Goal: Task Accomplishment & Management: Manage account settings

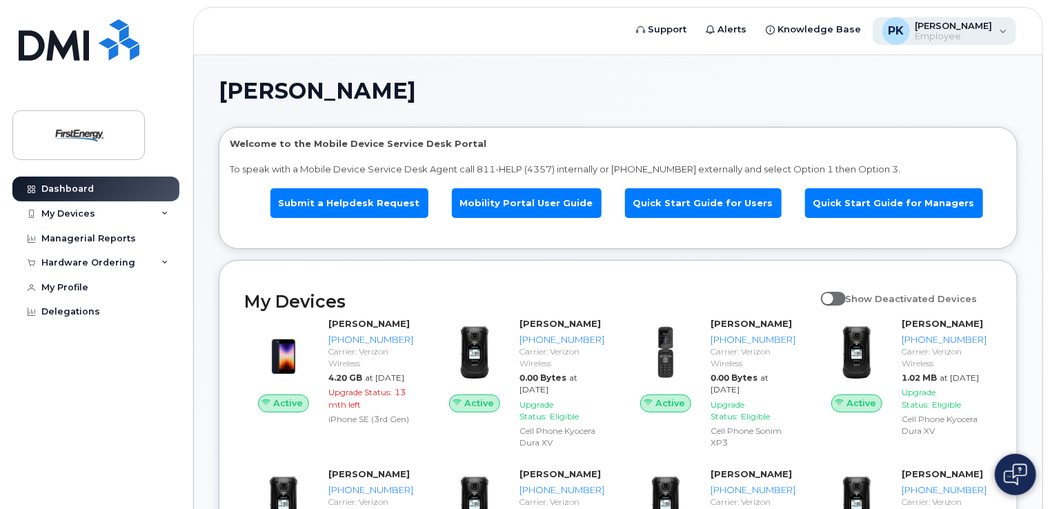
click at [986, 25] on span "[PERSON_NAME]" at bounding box center [954, 25] width 77 height 11
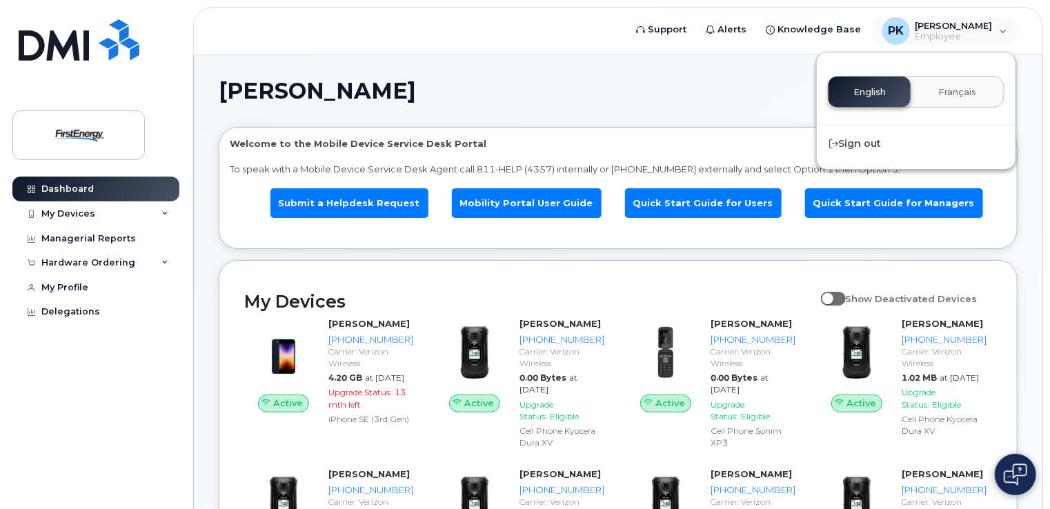
click at [757, 91] on h1 "[PERSON_NAME]" at bounding box center [615, 91] width 792 height 22
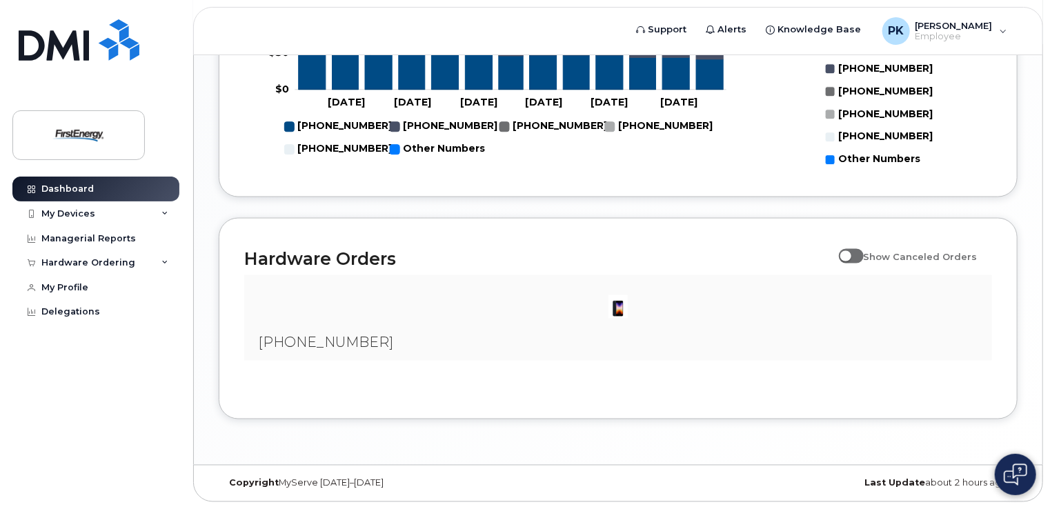
scroll to position [975, 0]
click at [856, 259] on span at bounding box center [851, 256] width 25 height 14
click at [850, 255] on input "Show Canceled Orders" at bounding box center [844, 249] width 11 height 11
click at [861, 258] on span at bounding box center [851, 256] width 25 height 14
click at [850, 255] on input "Show Canceled Orders" at bounding box center [844, 249] width 11 height 11
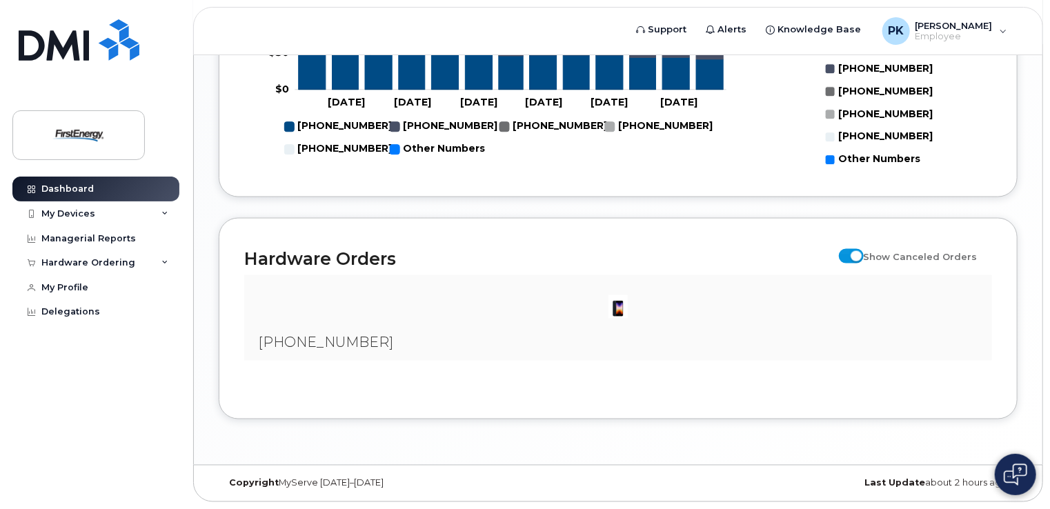
checkbox input "false"
click at [621, 307] on img at bounding box center [618, 307] width 28 height 28
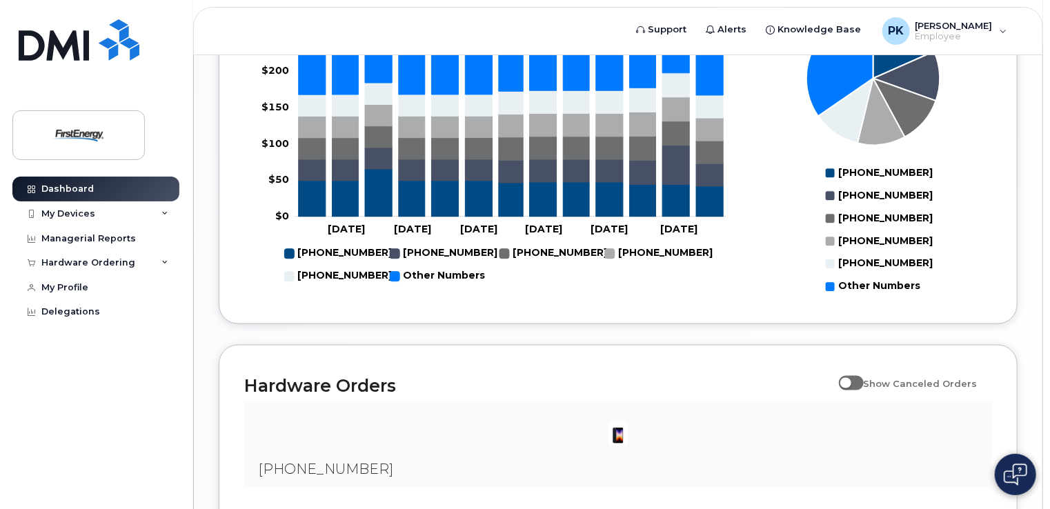
scroll to position [835, 0]
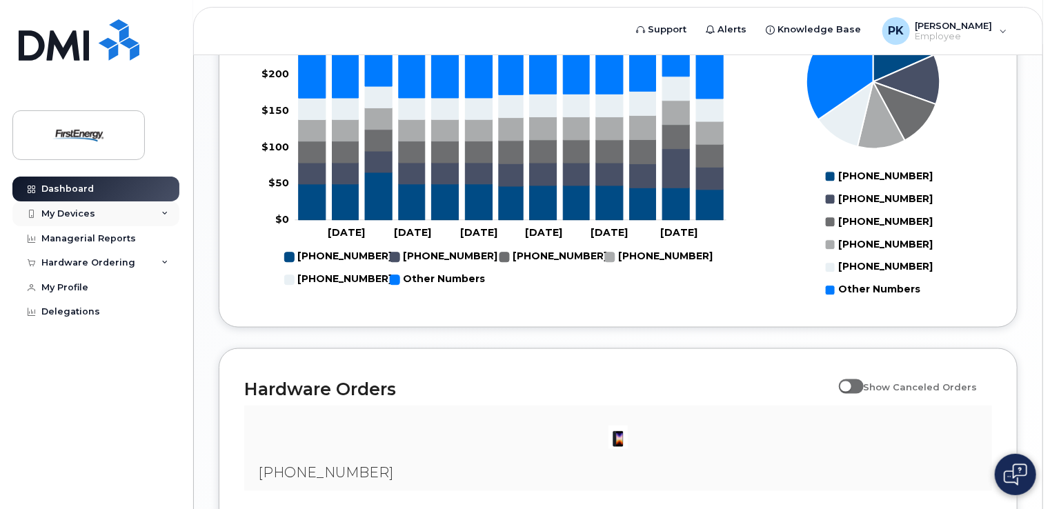
click at [149, 211] on div "My Devices" at bounding box center [95, 213] width 167 height 25
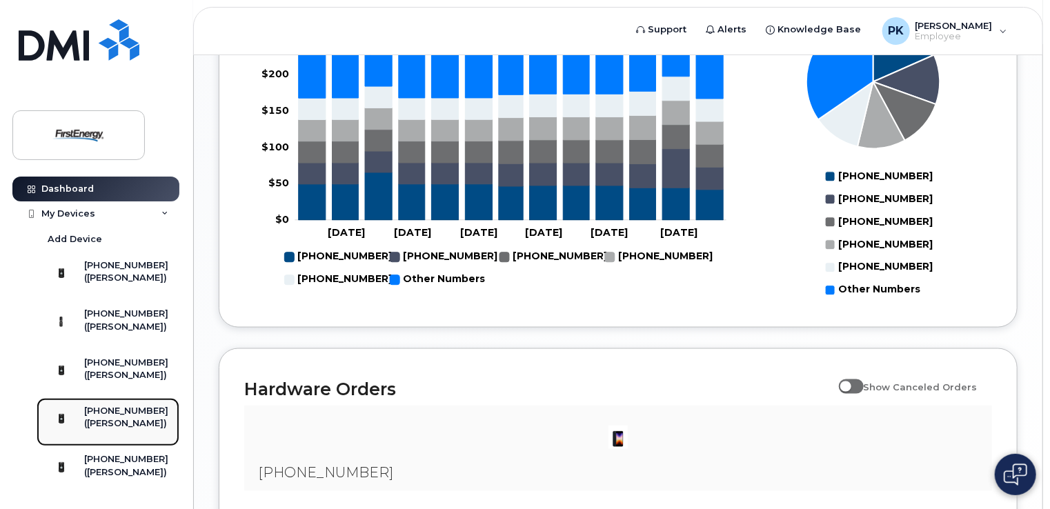
click at [112, 417] on div "[PHONE_NUMBER]" at bounding box center [126, 411] width 84 height 12
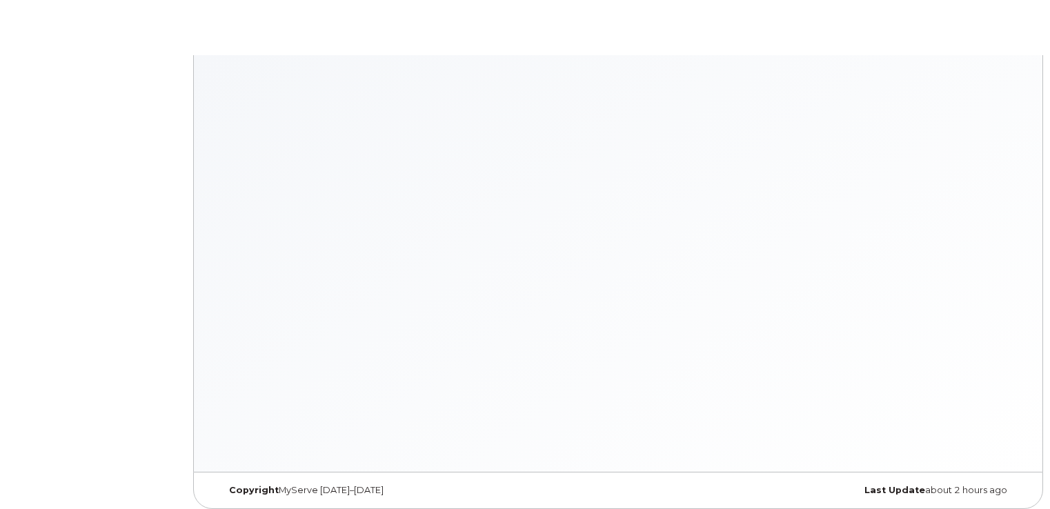
click at [185, 340] on body "× × Keyboard Shortcuts Help ? Show this modal Navigation G D Go to devices G I …" at bounding box center [525, 258] width 1050 height 516
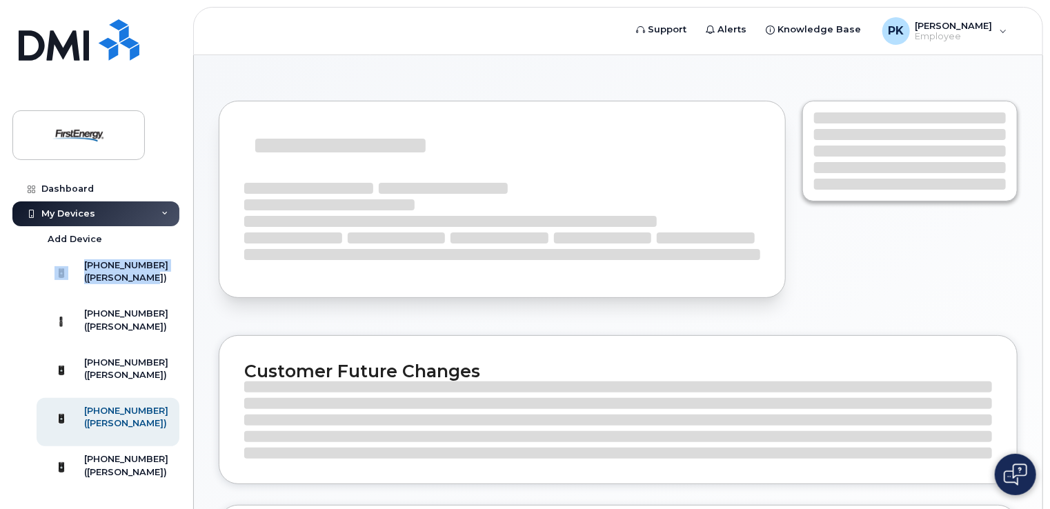
drag, startPoint x: 0, startPoint y: 0, endPoint x: 180, endPoint y: 293, distance: 344.1
click at [180, 293] on div "Dashboard My Devices Add Device [PHONE_NUMBER] ([PERSON_NAME]) [PHONE_NUMBER] (…" at bounding box center [97, 333] width 170 height 312
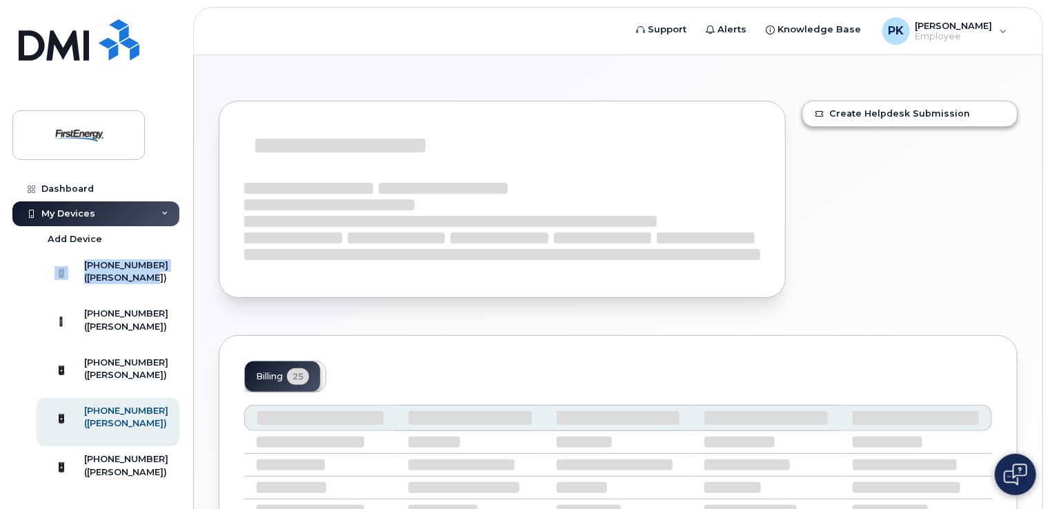
drag, startPoint x: 180, startPoint y: 293, endPoint x: 178, endPoint y: 278, distance: 15.3
click at [178, 278] on div "Dashboard My Devices Add Device [PHONE_NUMBER] ([PERSON_NAME]) [PHONE_NUMBER] (…" at bounding box center [97, 333] width 170 height 312
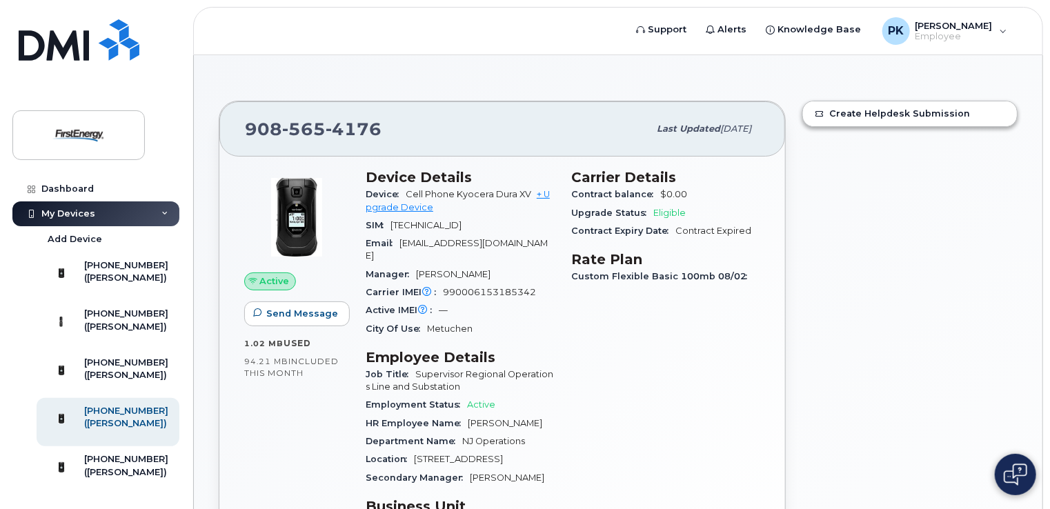
click at [184, 319] on div "Dashboard My Devices Add Device [PHONE_NUMBER] ([PERSON_NAME]) [PHONE_NUMBER] (…" at bounding box center [93, 254] width 187 height 509
drag, startPoint x: 182, startPoint y: 317, endPoint x: 182, endPoint y: 399, distance: 82.1
click at [182, 399] on div "Dashboard My Devices Add Device [PHONE_NUMBER] ([PERSON_NAME]) [PHONE_NUMBER] (…" at bounding box center [97, 333] width 170 height 312
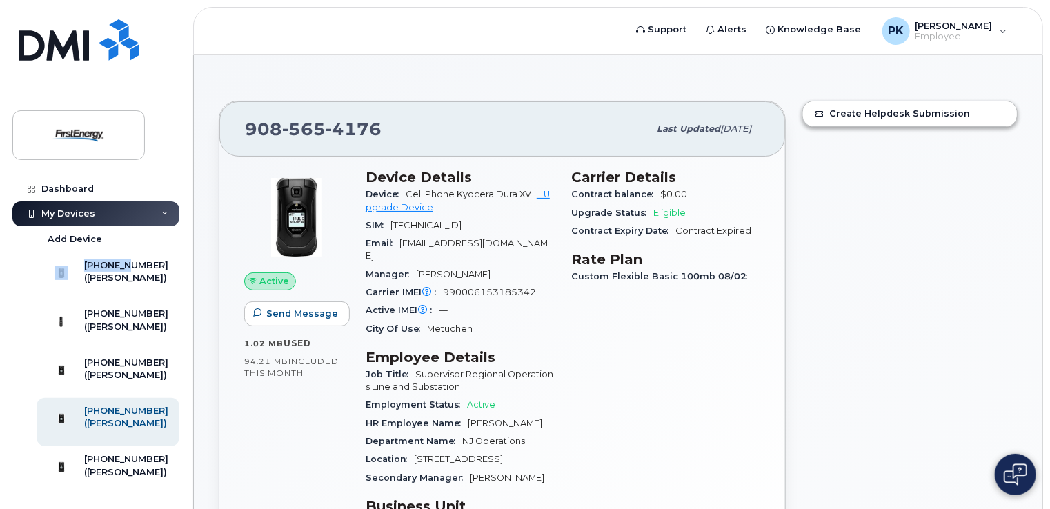
drag, startPoint x: 182, startPoint y: 240, endPoint x: 181, endPoint y: 256, distance: 15.9
click at [181, 256] on div "Dashboard My Devices Add Device [PHONE_NUMBER] ([PERSON_NAME]) [PHONE_NUMBER] (…" at bounding box center [97, 333] width 170 height 312
drag, startPoint x: 181, startPoint y: 256, endPoint x: 175, endPoint y: 247, distance: 10.9
click at [175, 247] on div "Add Device" at bounding box center [110, 239] width 146 height 26
click at [153, 245] on link "Add Device" at bounding box center [108, 239] width 143 height 26
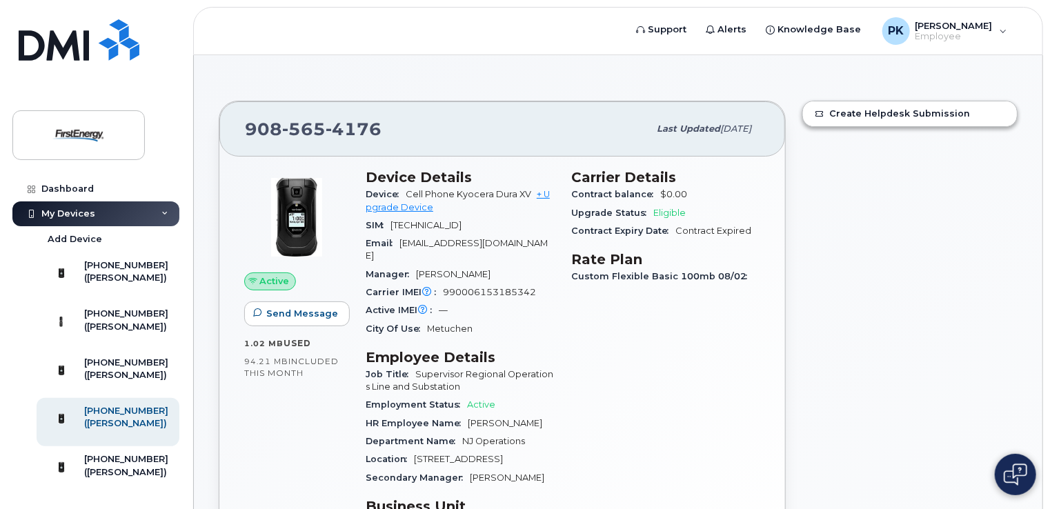
click at [152, 211] on div "My Devices" at bounding box center [95, 213] width 167 height 25
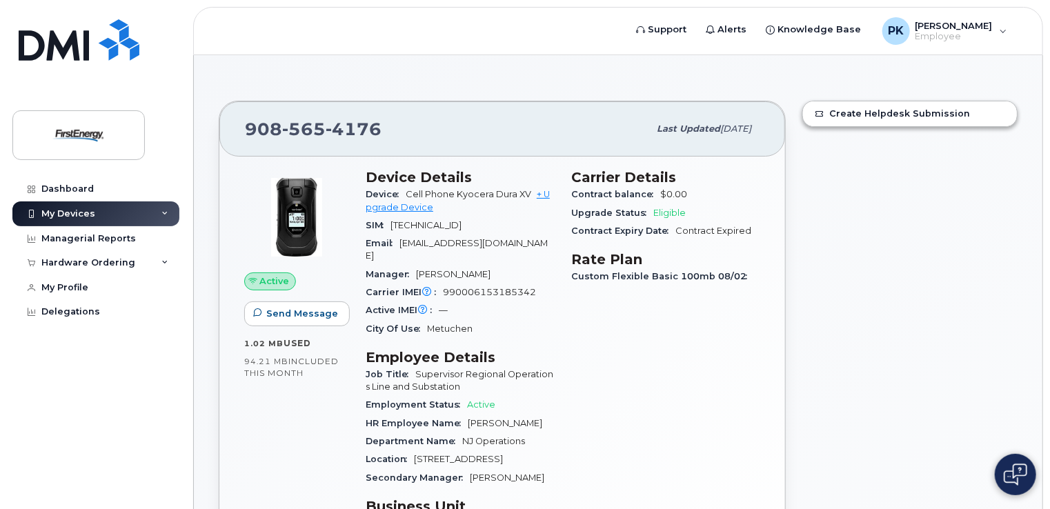
click at [152, 211] on div "My Devices" at bounding box center [95, 213] width 167 height 25
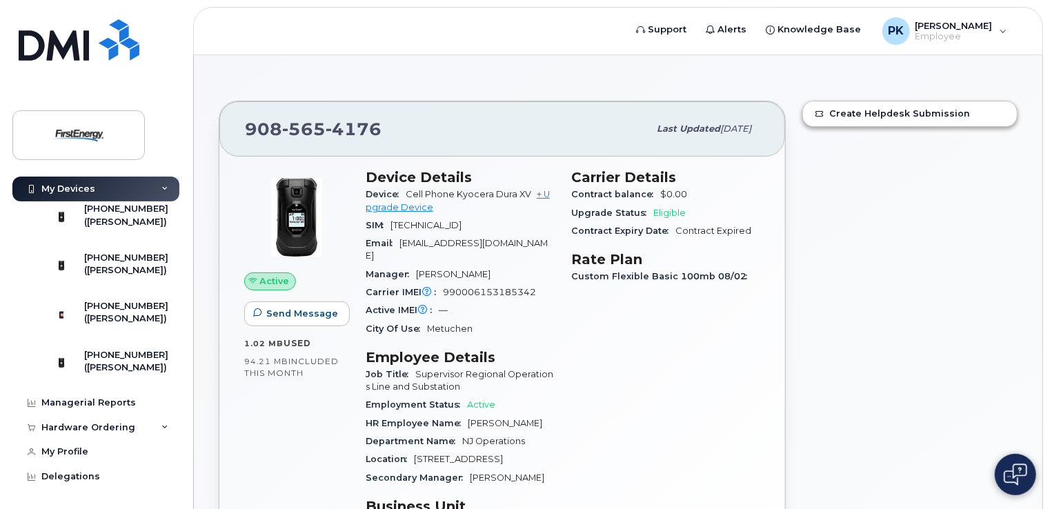
scroll to position [281, 0]
click at [113, 313] on div "[PHONE_NUMBER]" at bounding box center [126, 306] width 84 height 12
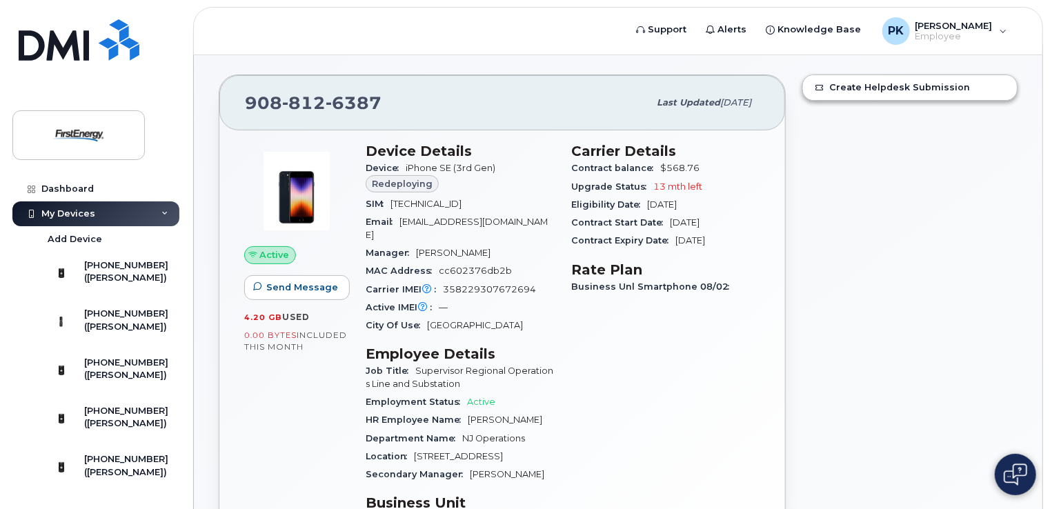
scroll to position [13, 0]
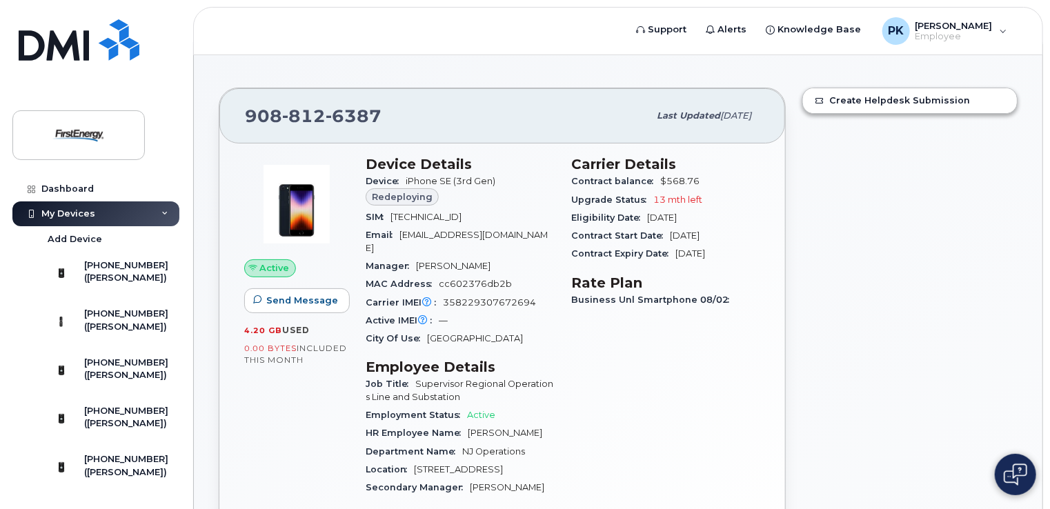
click at [119, 272] on div "[PHONE_NUMBER]" at bounding box center [126, 265] width 84 height 12
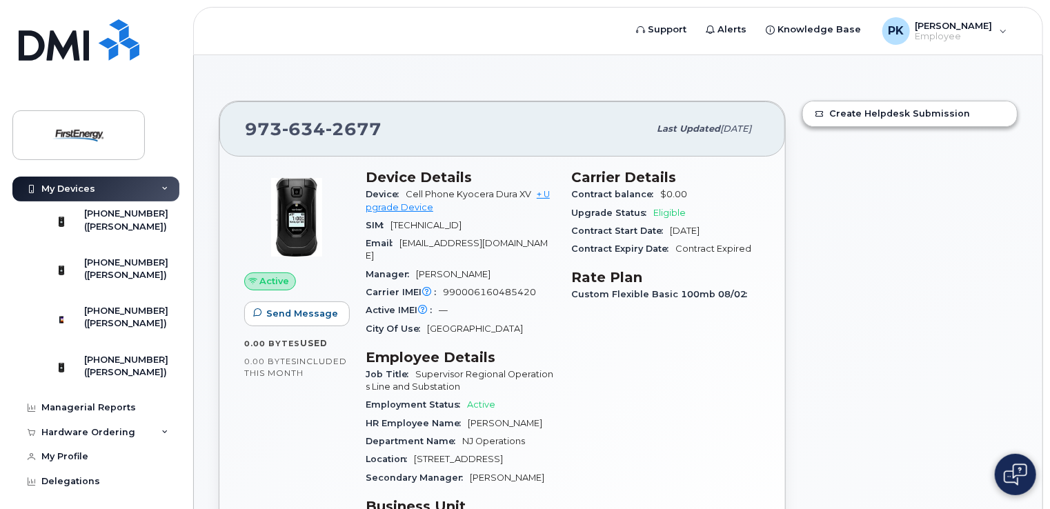
scroll to position [248, 0]
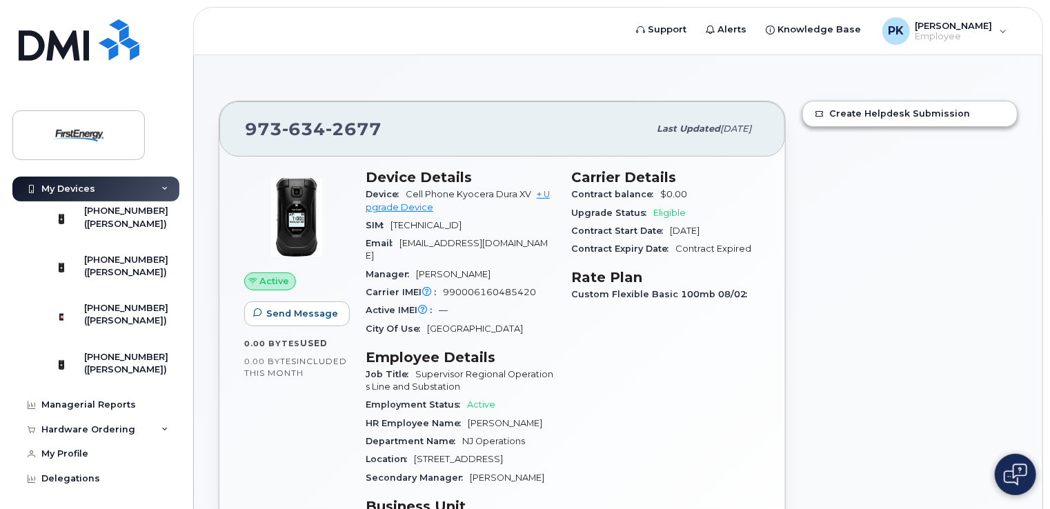
click at [111, 315] on div "[PHONE_NUMBER]" at bounding box center [126, 308] width 84 height 12
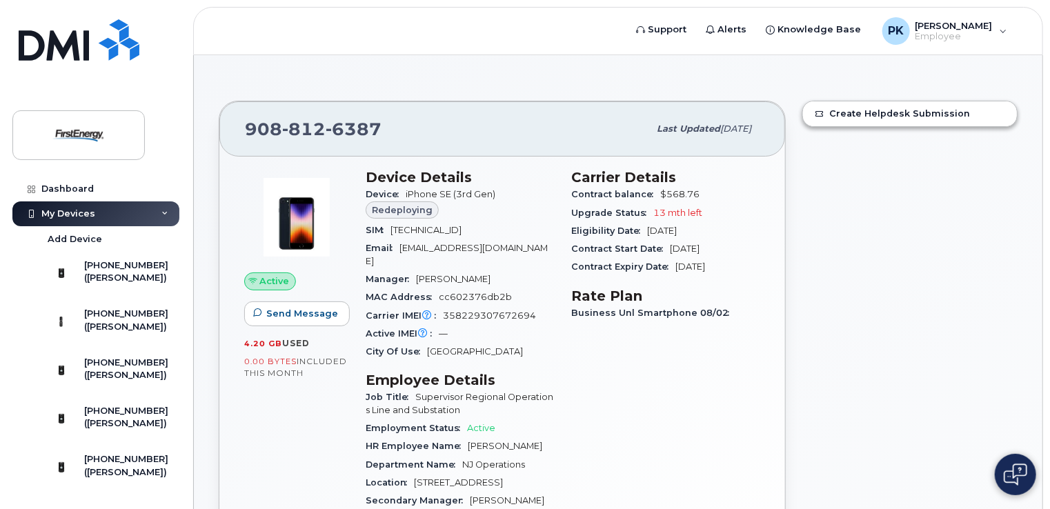
click at [872, 168] on div "Create Helpdesk Submission" at bounding box center [910, 376] width 232 height 569
click at [925, 116] on link "Create Helpdesk Submission" at bounding box center [910, 113] width 214 height 25
